Goal: Information Seeking & Learning: Learn about a topic

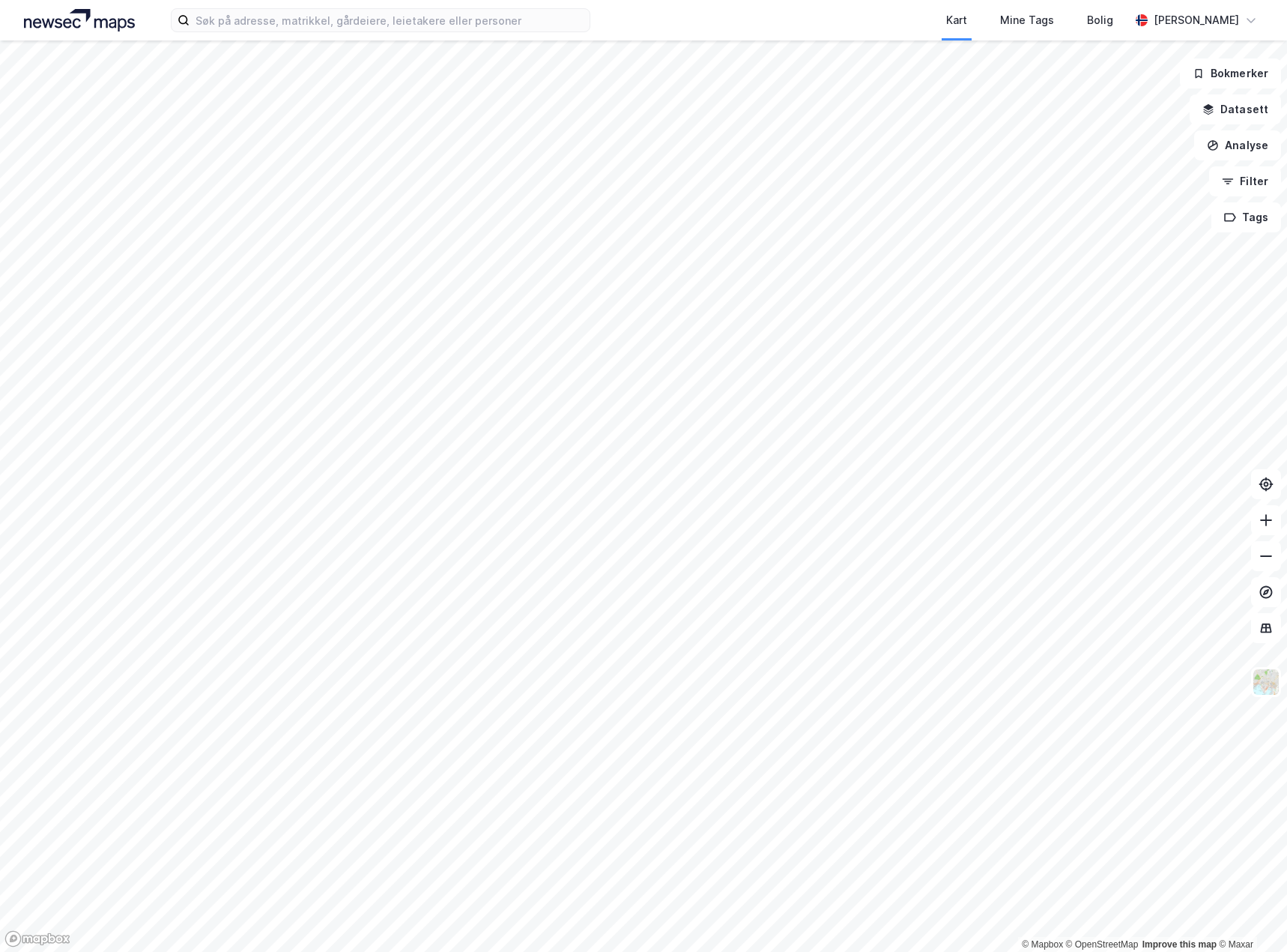
click at [0, 699] on html "Kart Mine Tags Bolig [PERSON_NAME] © Mapbox © OpenStreetMap Improve this map © …" at bounding box center [643, 476] width 1287 height 952
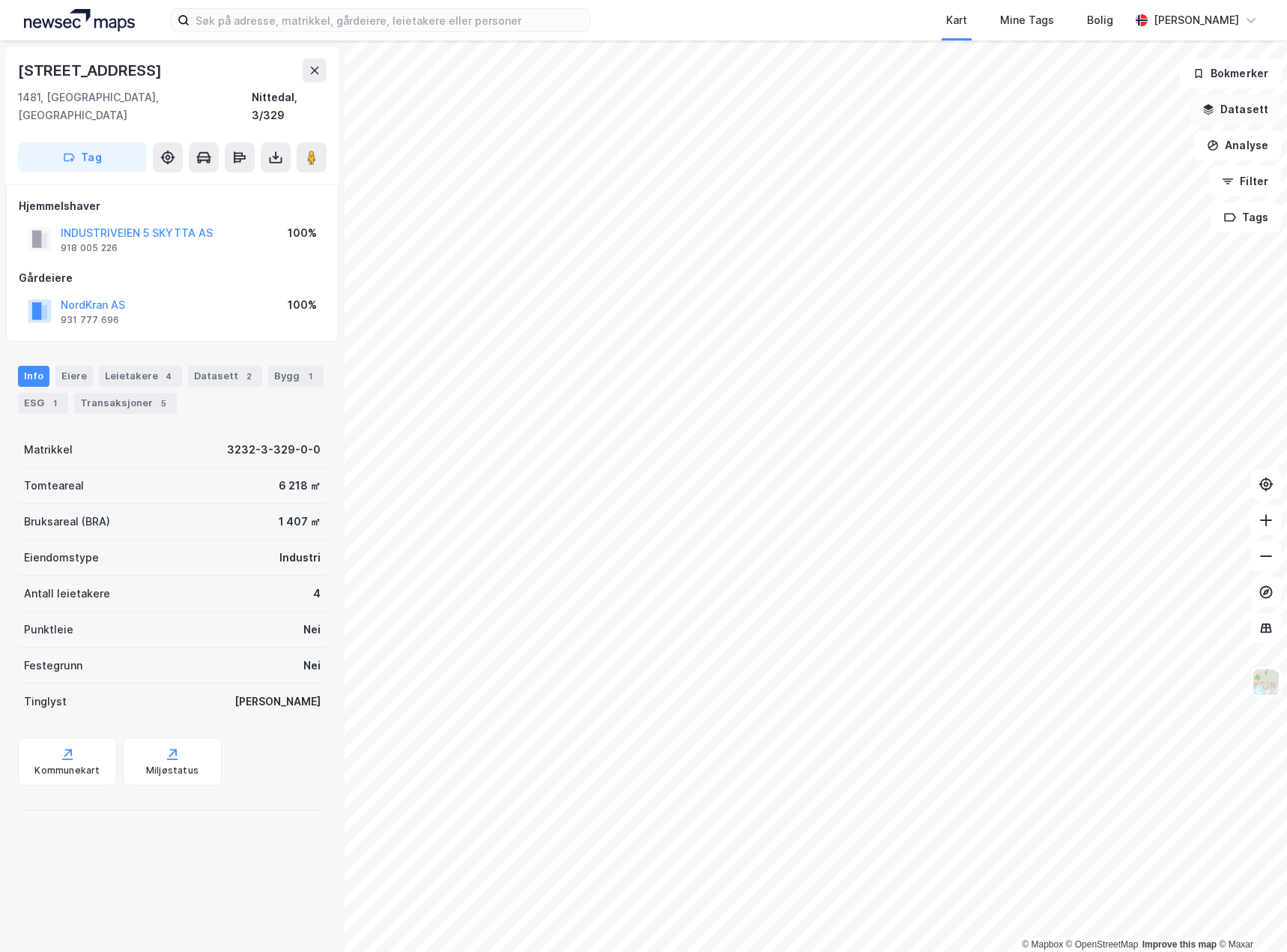
click at [1235, 105] on button "Datasett" at bounding box center [1235, 109] width 92 height 30
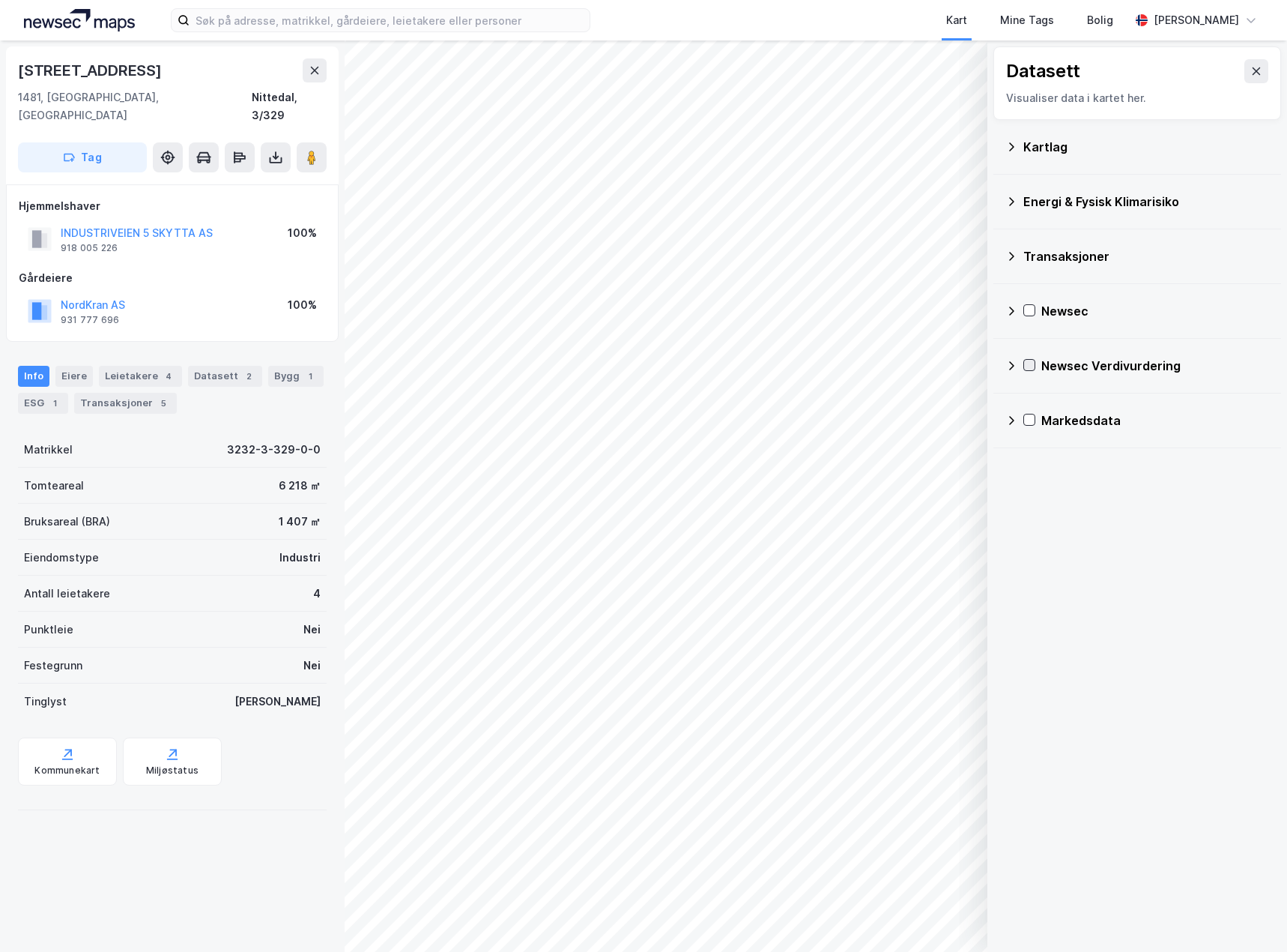
click at [1029, 364] on icon at bounding box center [1029, 365] width 11 height 11
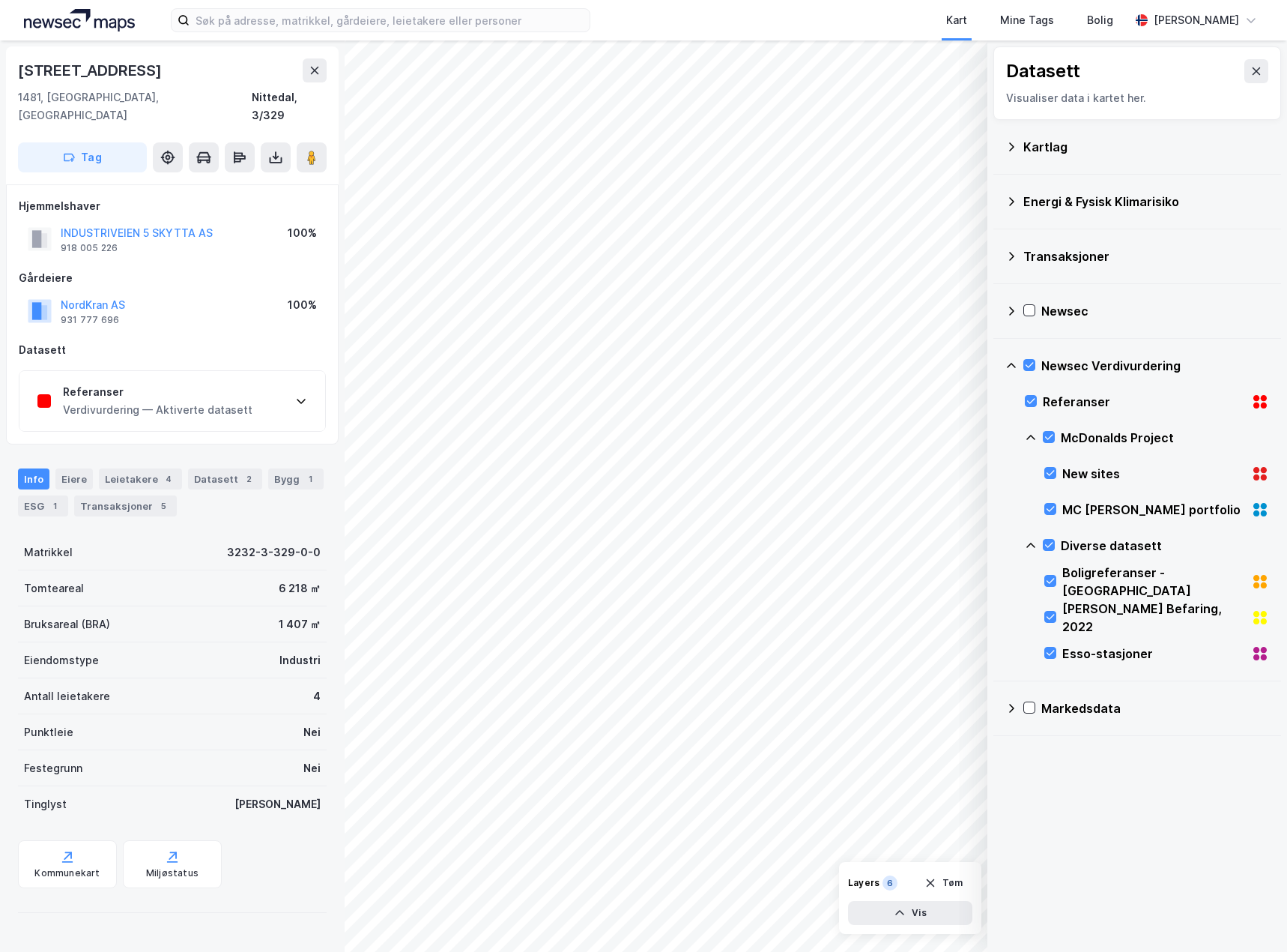
click at [0, 637] on html "Kart Mine Tags Bolig Marianne Wamnes © Mapbox © OpenStreetMap Improve this map …" at bounding box center [643, 476] width 1287 height 952
click at [257, 378] on div "Referanser Verdivurdering — Aktiverte datasett" at bounding box center [172, 401] width 306 height 60
click at [125, 383] on div "Referanser" at bounding box center [157, 392] width 189 height 18
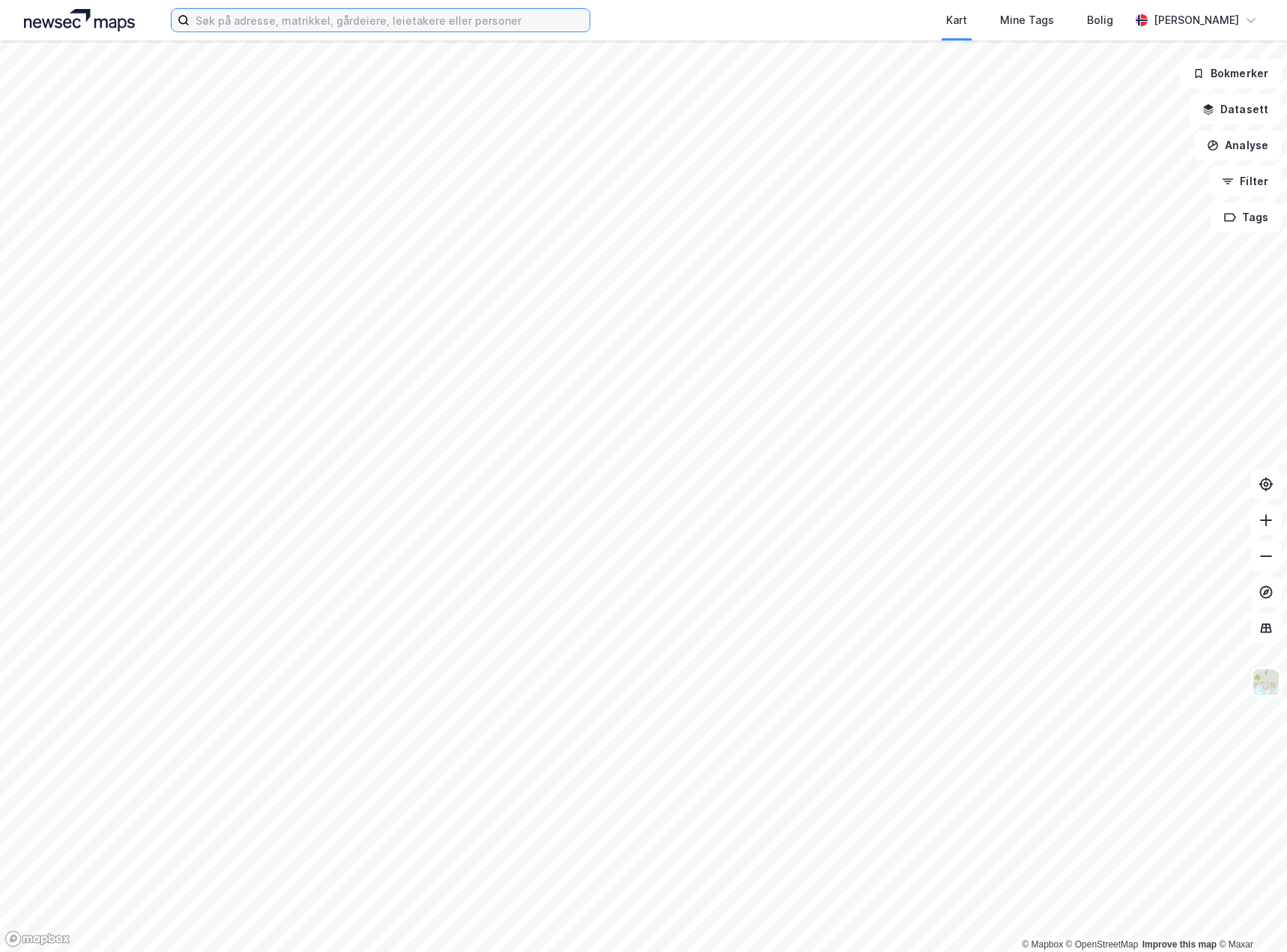
click at [387, 25] on input at bounding box center [389, 20] width 400 height 22
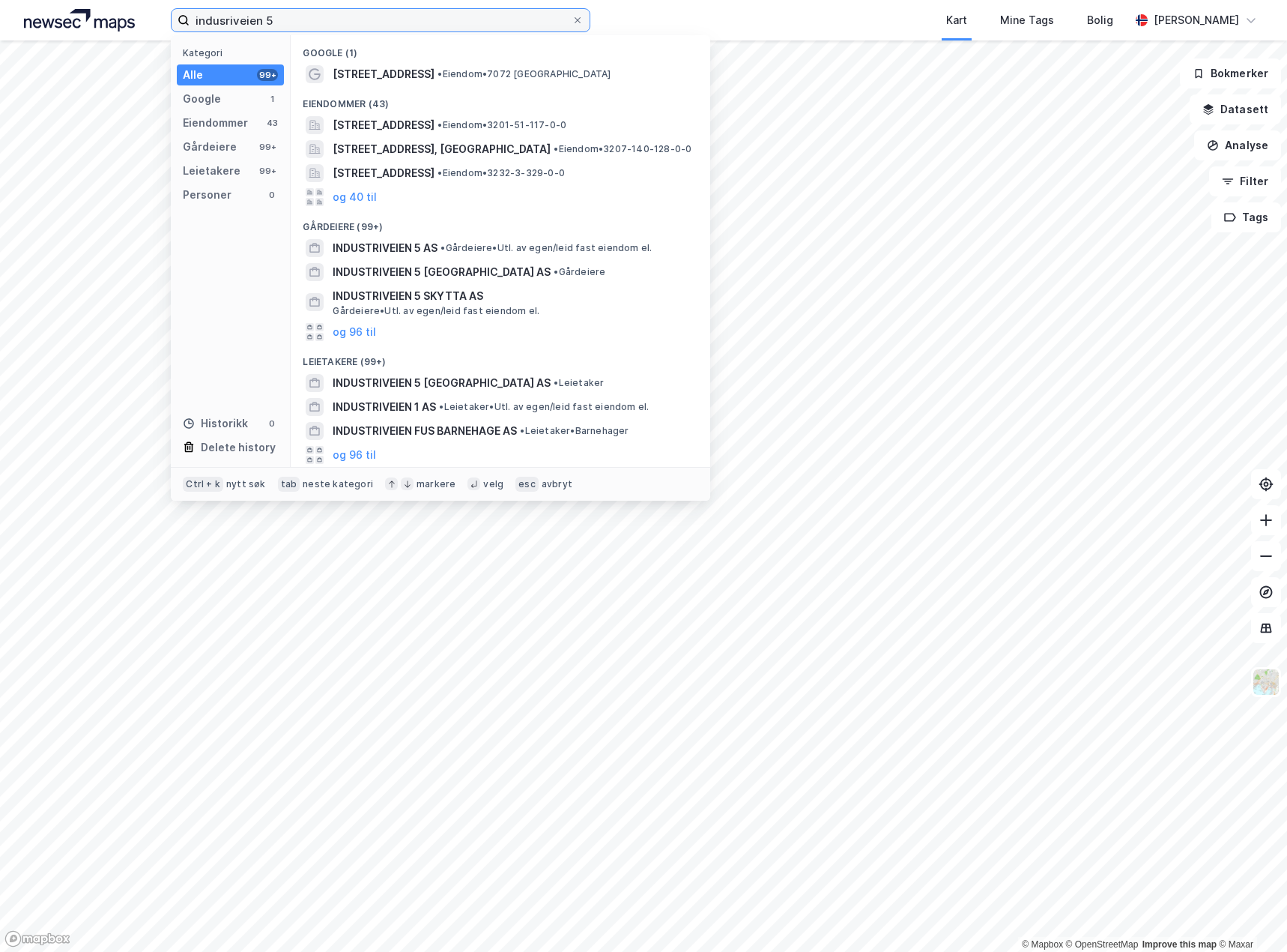
click at [326, 16] on input "indusriveien 5" at bounding box center [380, 20] width 382 height 22
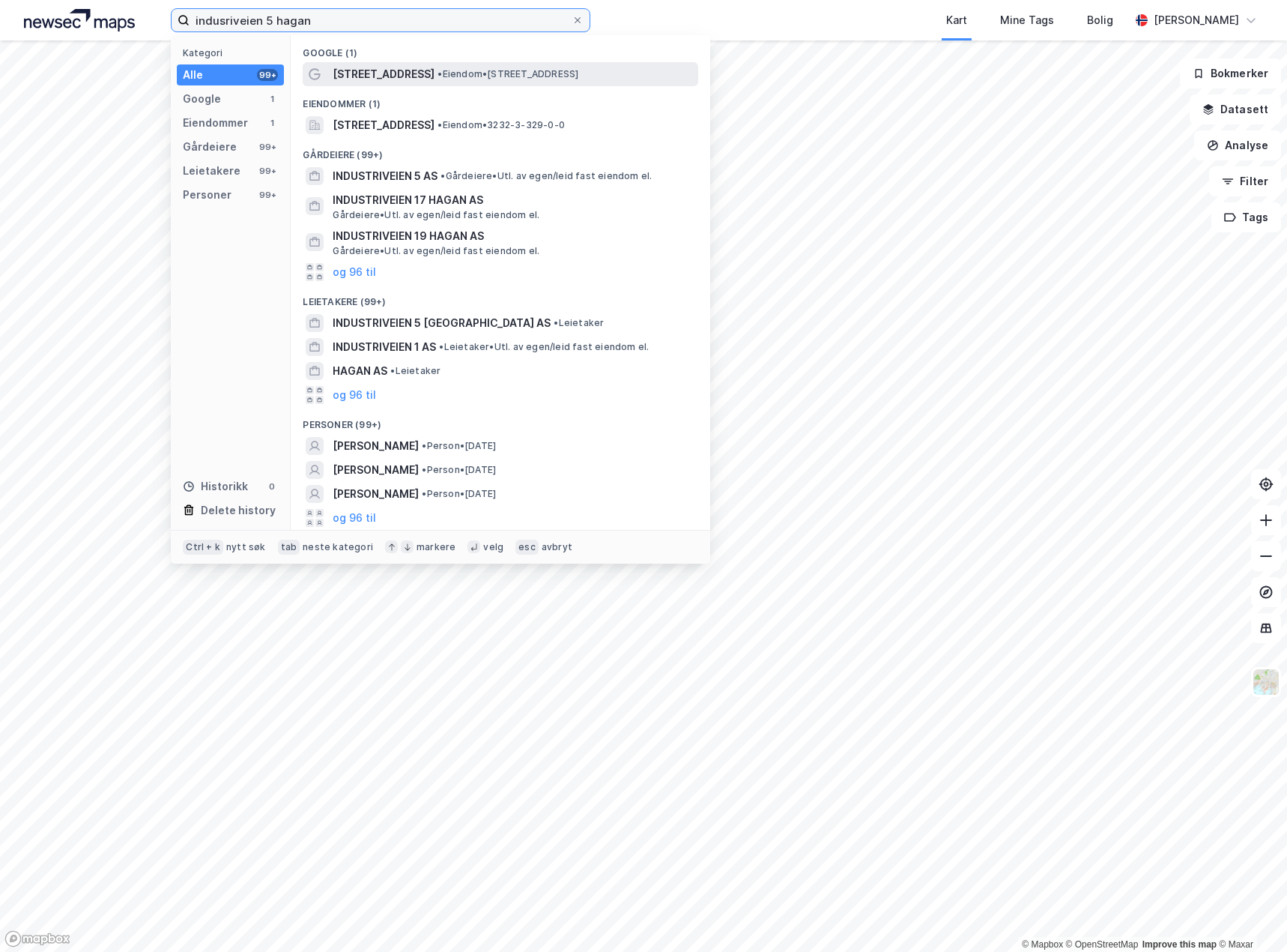
type input "indusriveien 5 hagan"
click at [450, 79] on span "• Eiendom • [STREET_ADDRESS]" at bounding box center [508, 74] width 141 height 12
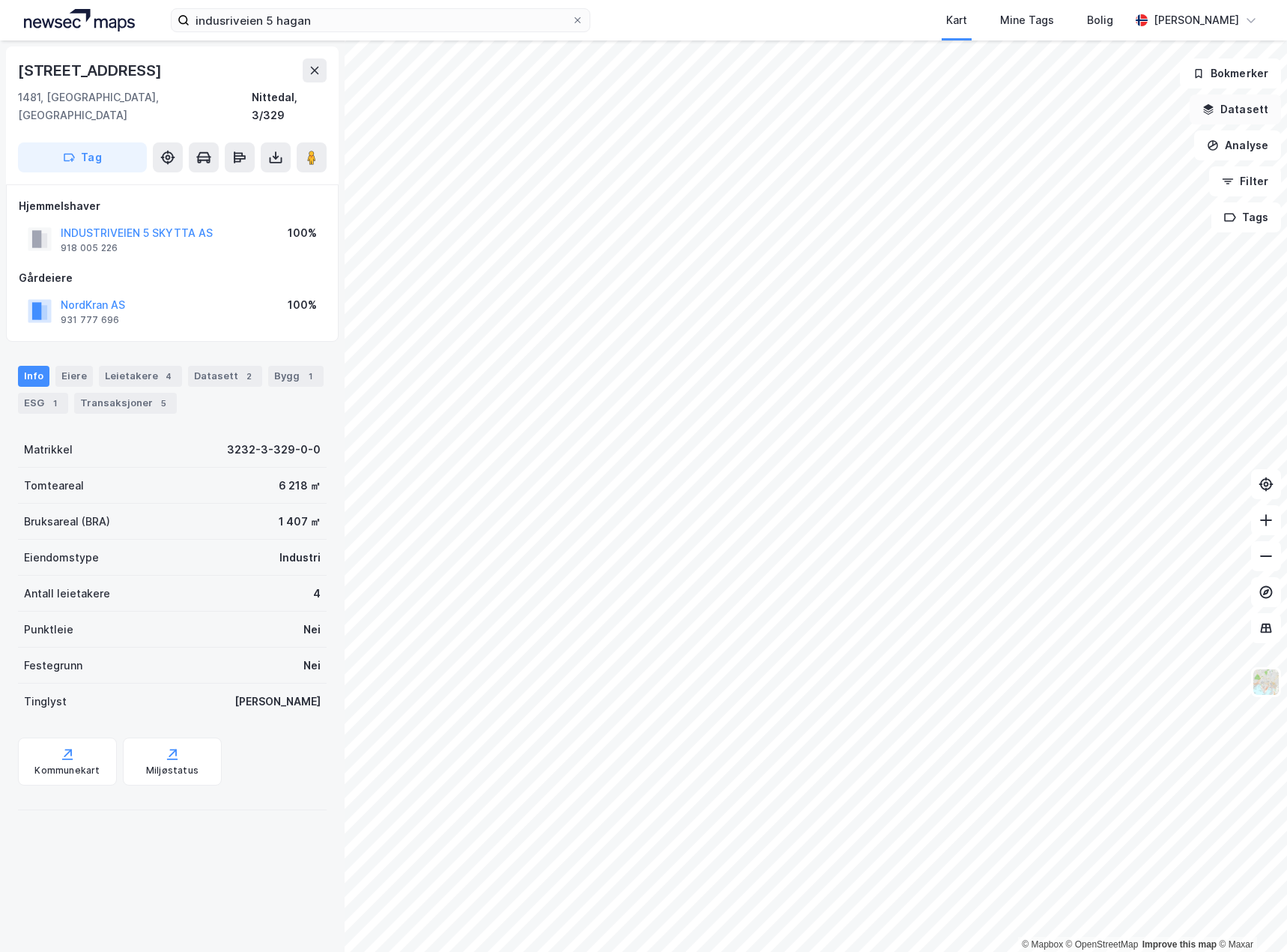
click at [1241, 112] on button "Datasett" at bounding box center [1235, 109] width 92 height 30
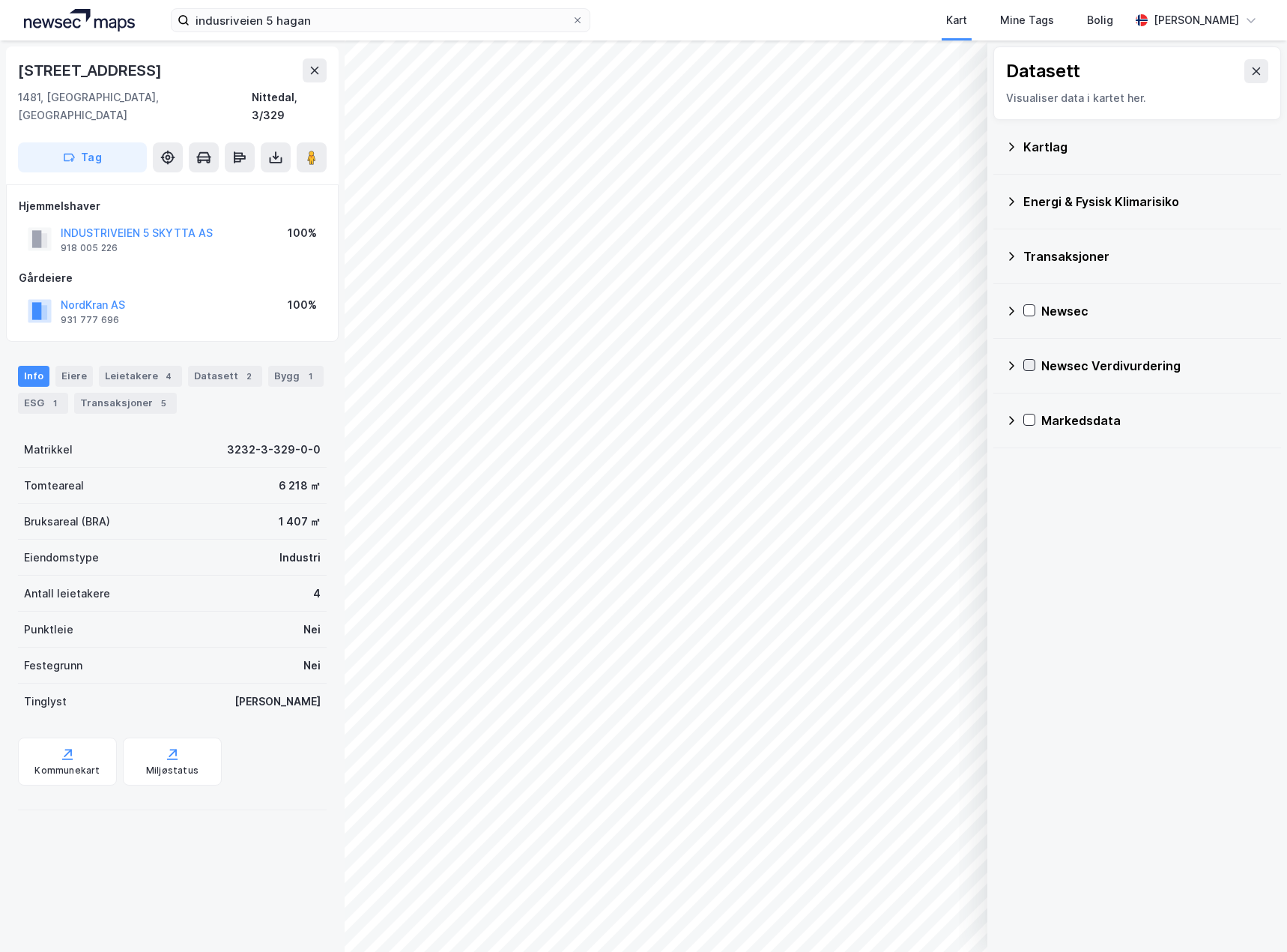
click at [1031, 367] on icon at bounding box center [1029, 365] width 11 height 11
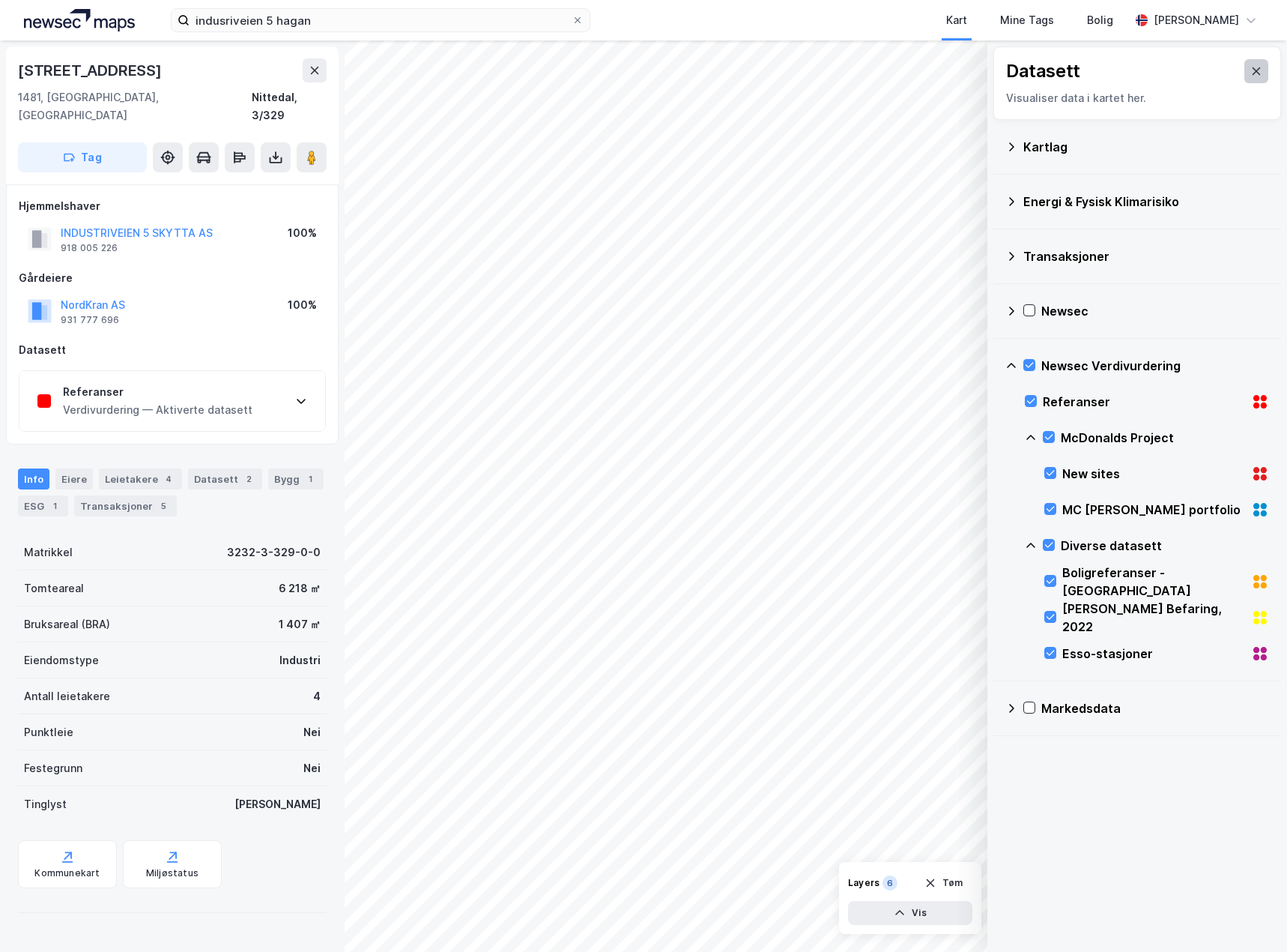
click at [1252, 66] on button at bounding box center [1256, 70] width 24 height 24
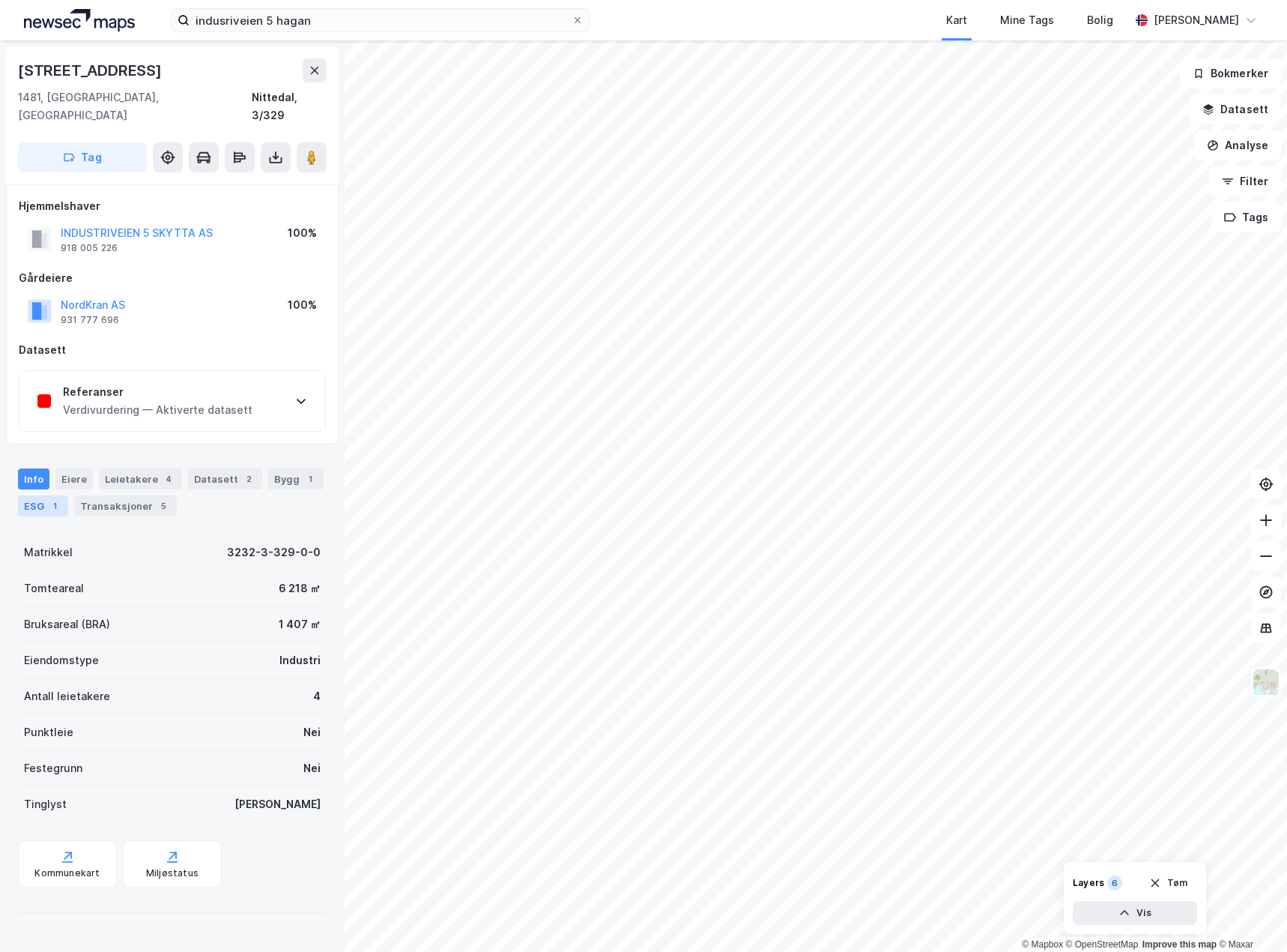
click at [48, 498] on div "1" at bounding box center [55, 505] width 15 height 15
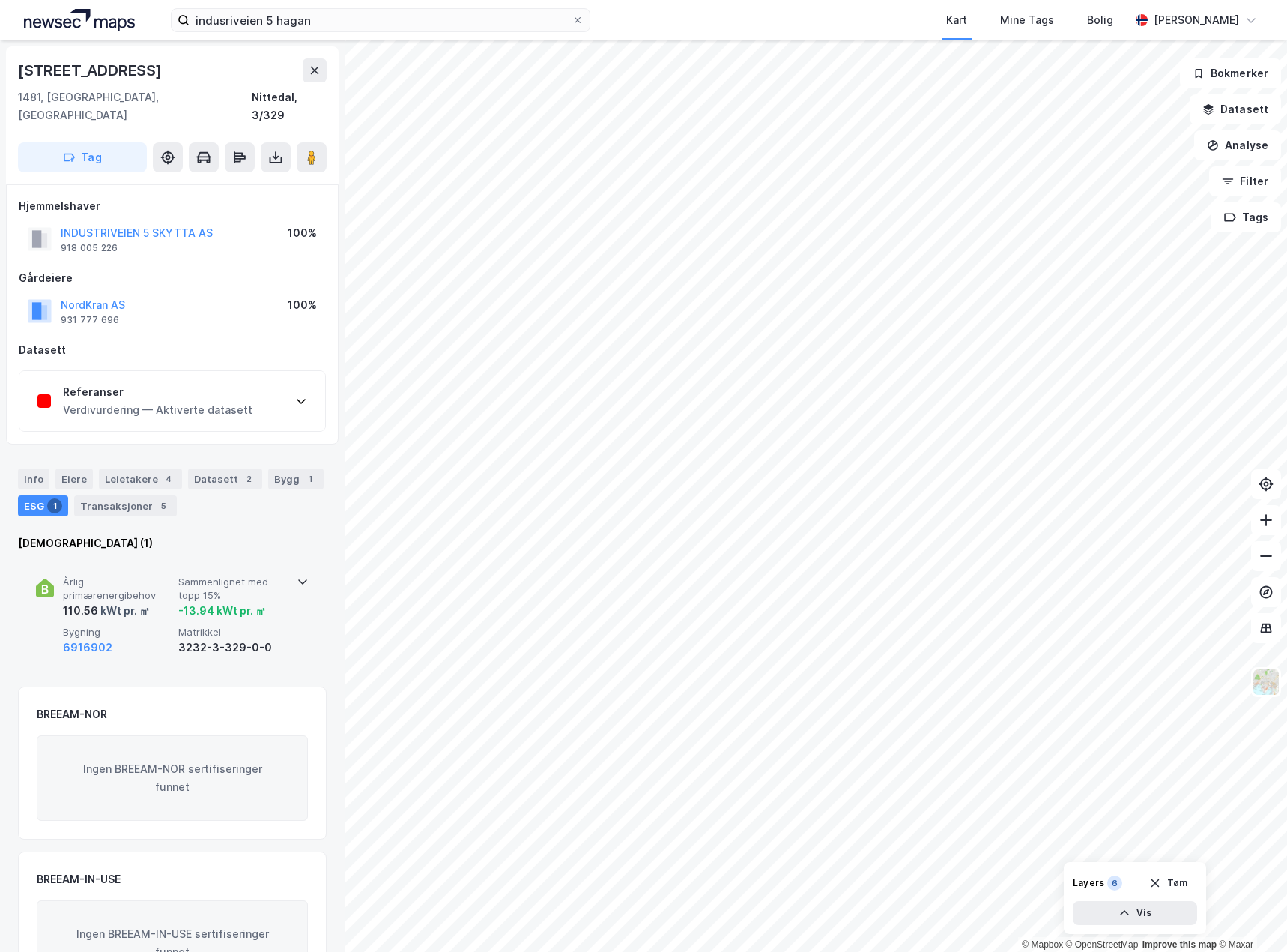
click at [276, 575] on span "Sammenlignet med topp 15%" at bounding box center [233, 588] width 110 height 26
